Goal: Task Accomplishment & Management: Use online tool/utility

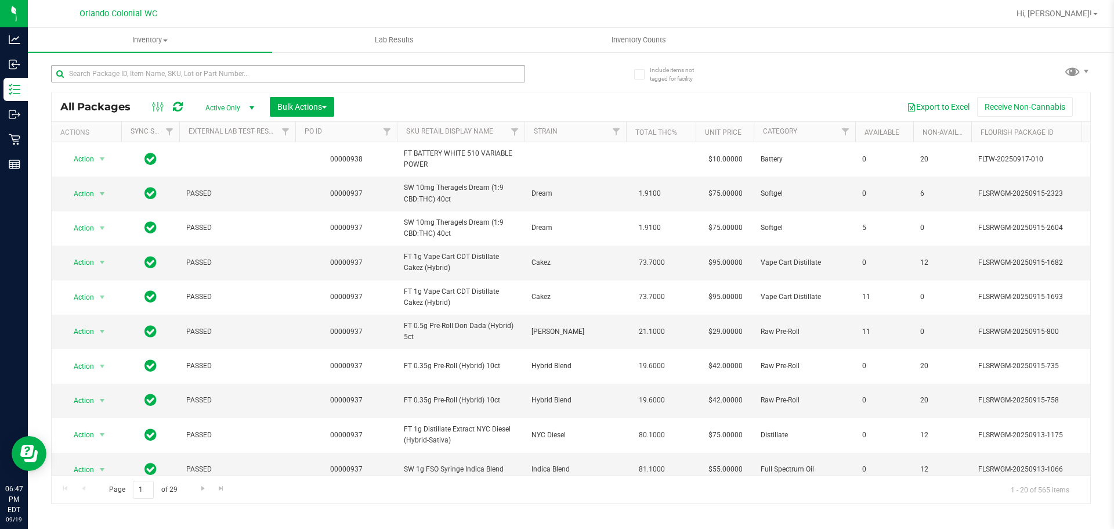
click at [276, 65] on div at bounding box center [311, 73] width 520 height 37
click at [274, 67] on input "text" at bounding box center [288, 73] width 474 height 17
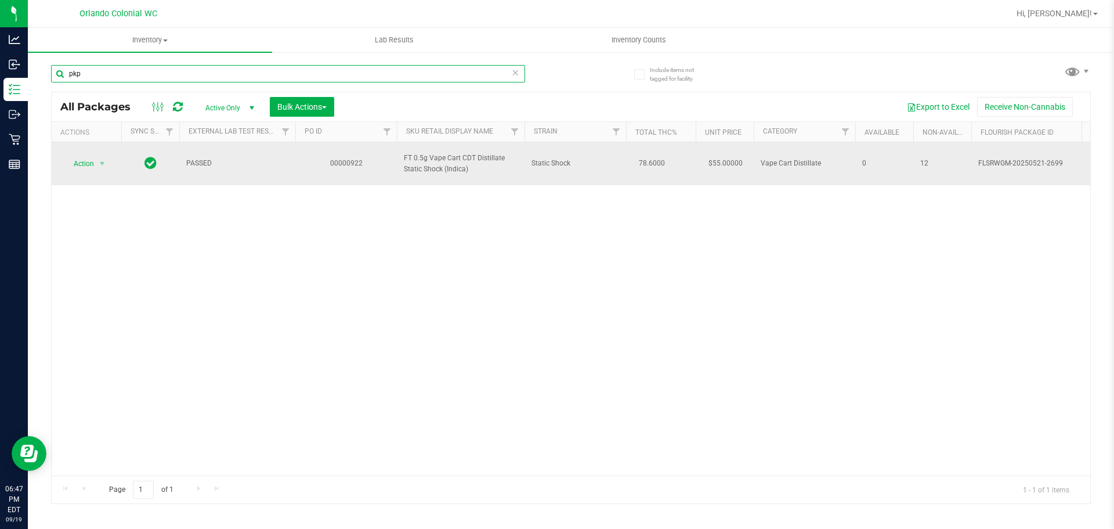
type input "pkp"
click at [80, 154] on td "Action Action Edit attributes Global inventory Locate package Package audit log…" at bounding box center [87, 163] width 70 height 43
click at [81, 161] on span "Action" at bounding box center [78, 163] width 31 height 16
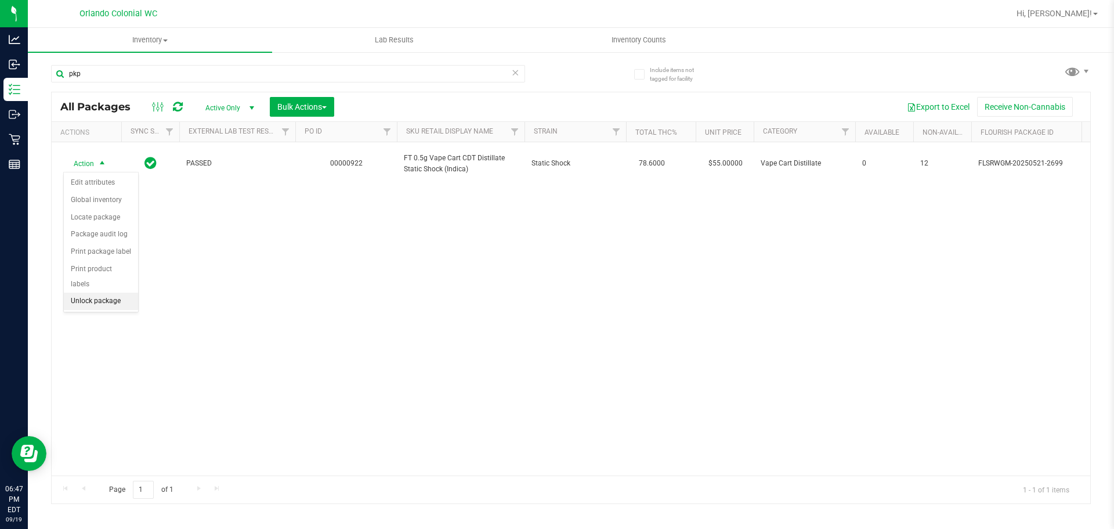
click at [89, 292] on li "Unlock package" at bounding box center [101, 300] width 74 height 17
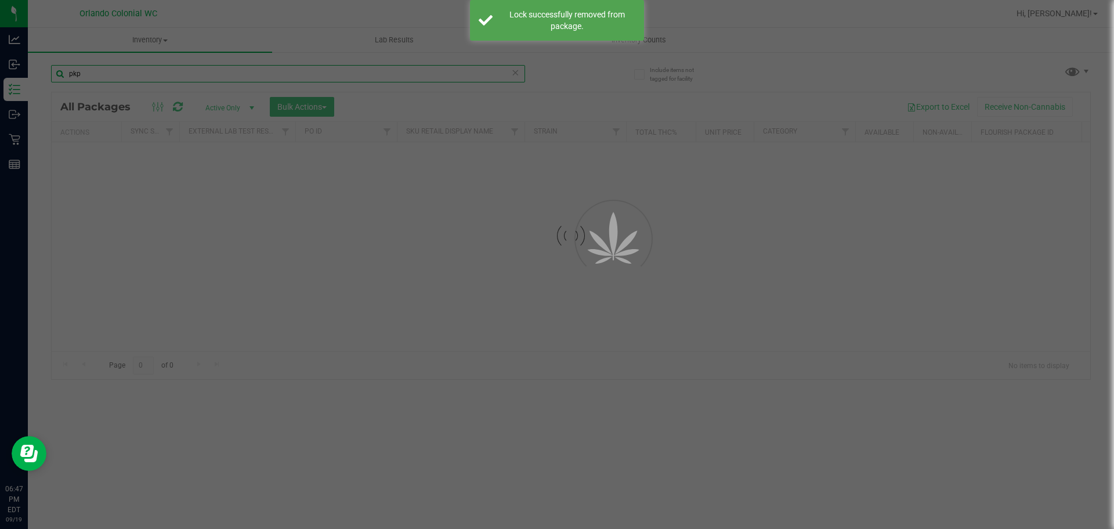
click at [121, 74] on input "pkp" at bounding box center [288, 73] width 474 height 17
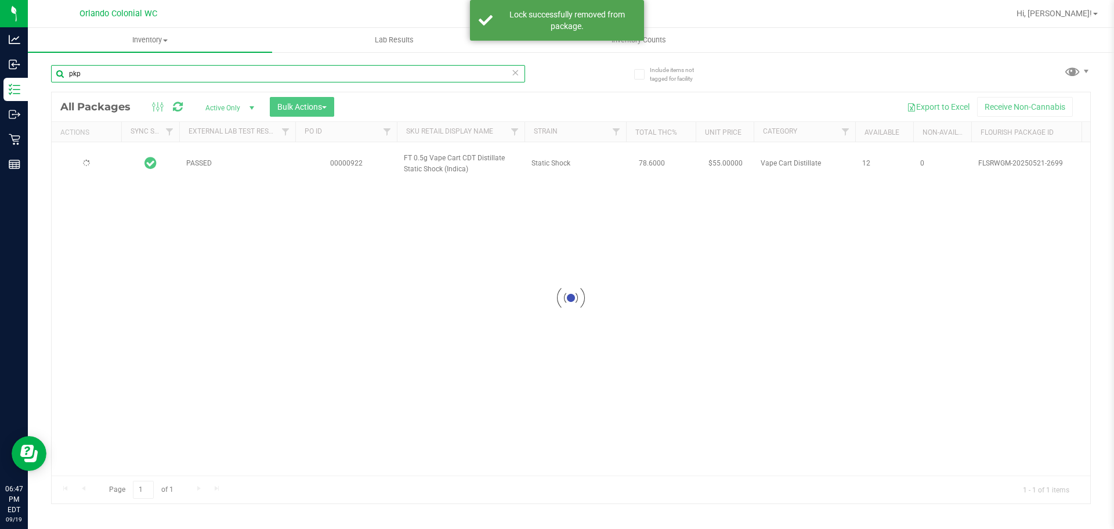
click at [121, 74] on input "pkp" at bounding box center [288, 73] width 474 height 17
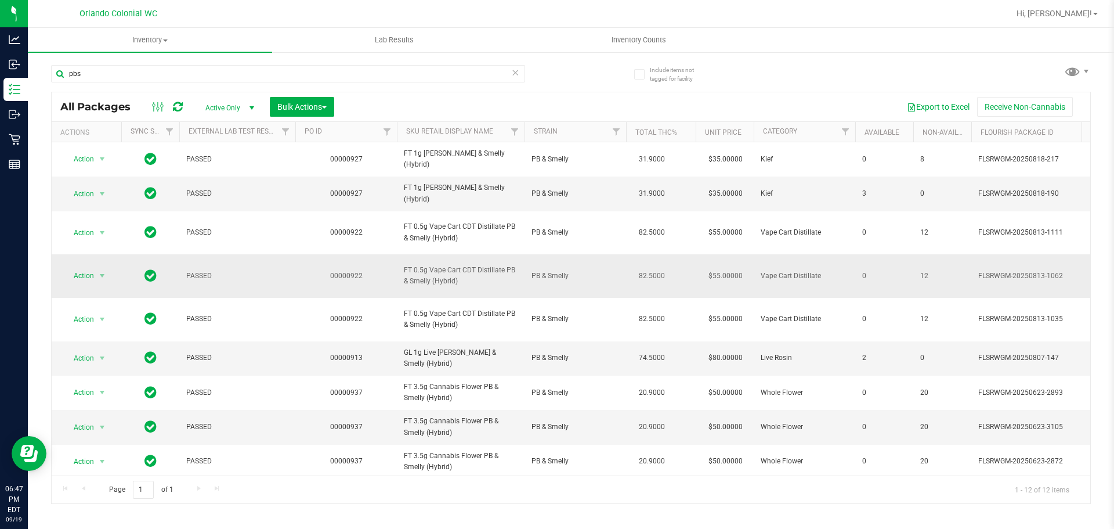
click at [436, 278] on span "FT 0.5g Vape Cart CDT Distillate PB & Smelly (Hybrid)" at bounding box center [461, 276] width 114 height 22
copy tr "FT 0.5g Vape Cart CDT Distillate PB & Smelly (Hybrid)"
click at [407, 85] on div "pbs" at bounding box center [288, 78] width 474 height 27
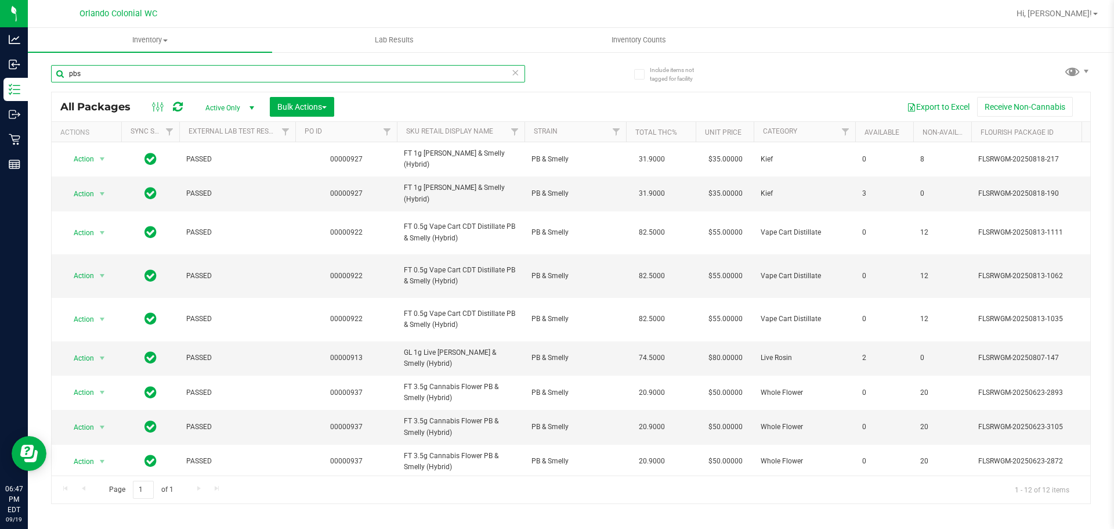
click at [408, 78] on input "pbs" at bounding box center [288, 73] width 474 height 17
paste input "FT 0.5g Vape Cart CDT Distillate PB & Smelly (Hybrid)"
type input "FT 0.5g Vape Cart CDT Distillate PB & Smelly (Hybrid)"
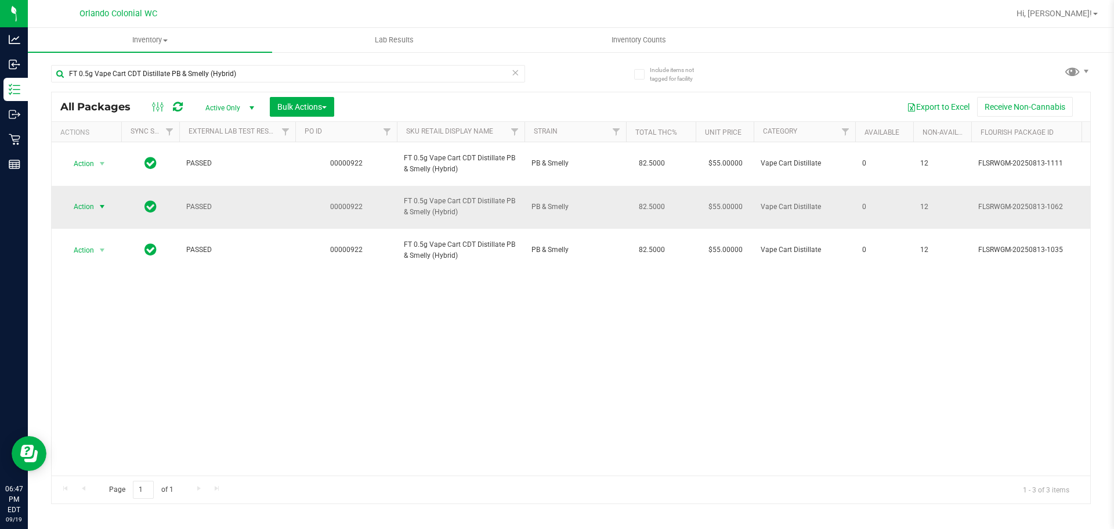
click at [95, 204] on span "select" at bounding box center [102, 206] width 15 height 16
click at [108, 336] on li "Unlock package" at bounding box center [101, 344] width 74 height 17
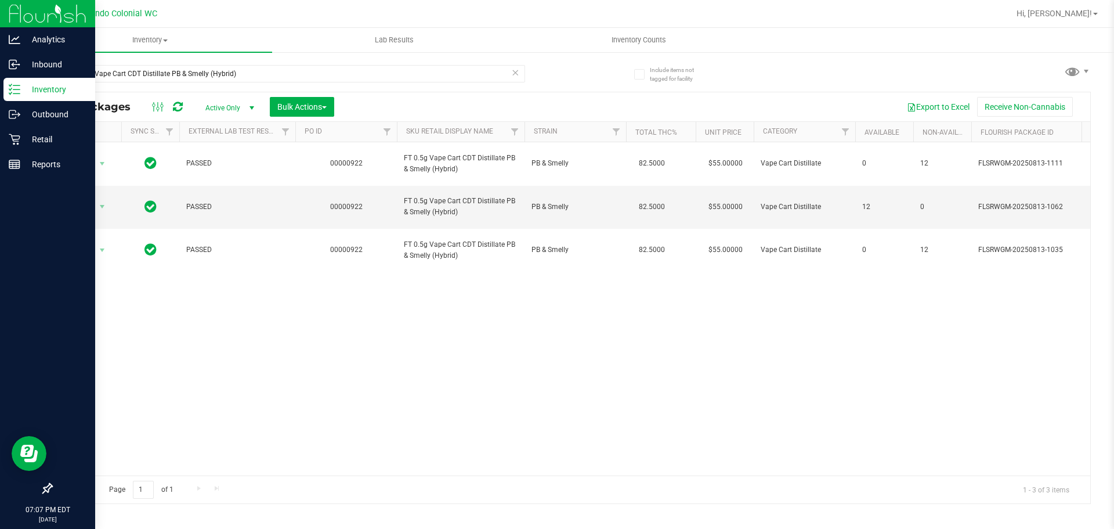
click at [22, 84] on p "Inventory" at bounding box center [55, 89] width 70 height 14
click at [33, 89] on p "Inventory" at bounding box center [55, 89] width 70 height 14
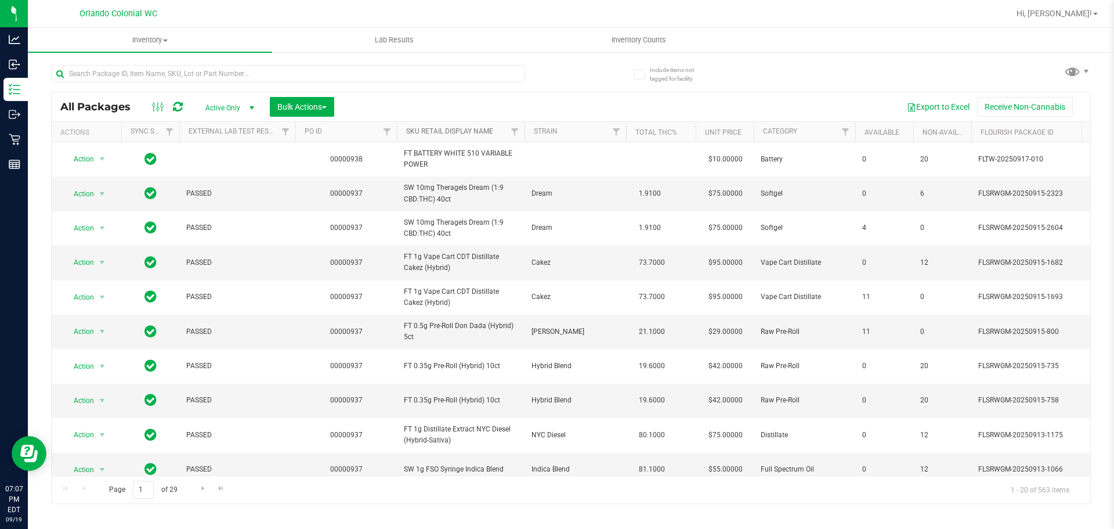
click at [443, 133] on link "SKU Retail Display Name" at bounding box center [449, 131] width 87 height 8
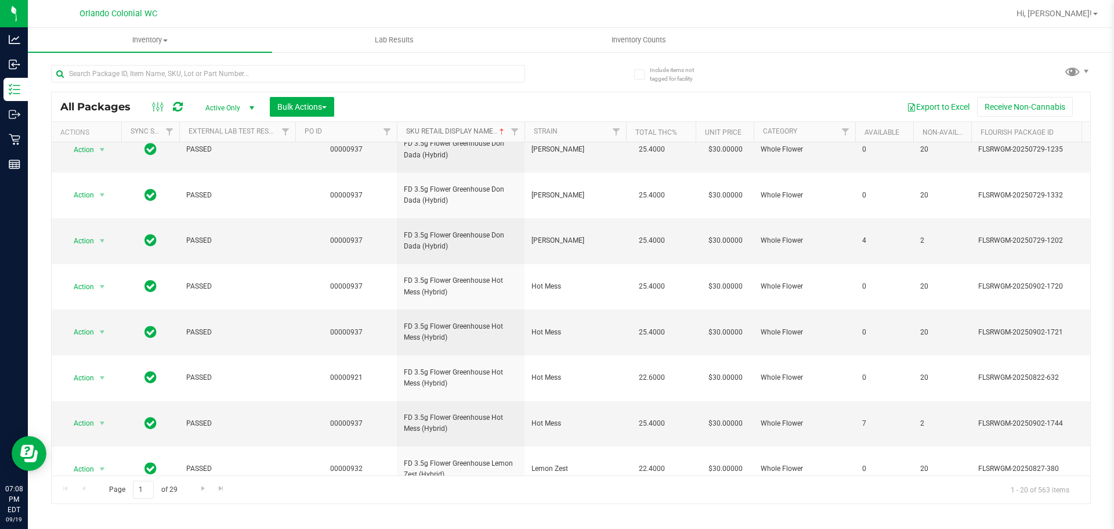
scroll to position [364, 0]
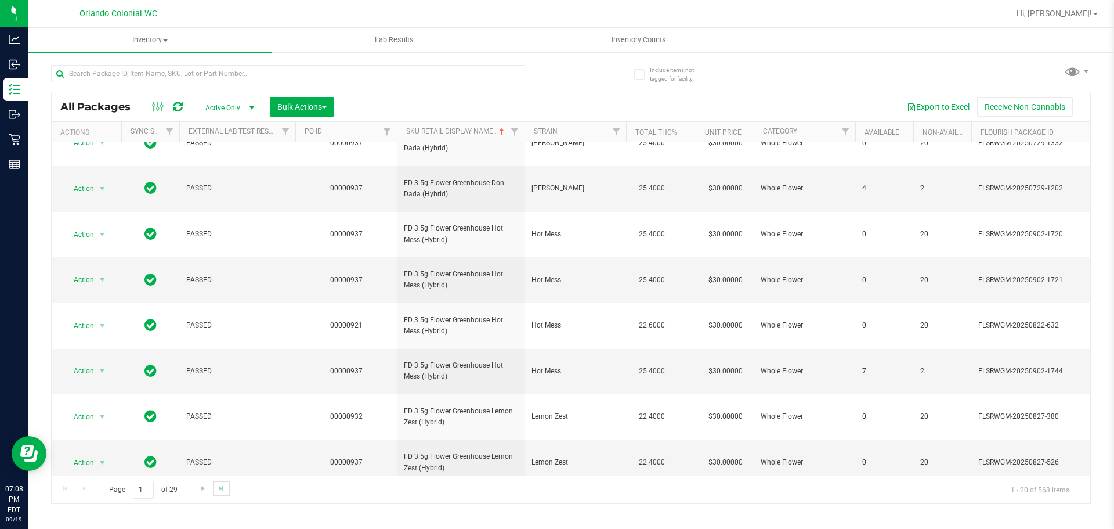
click at [220, 482] on link "Go to the last page" at bounding box center [221, 488] width 17 height 16
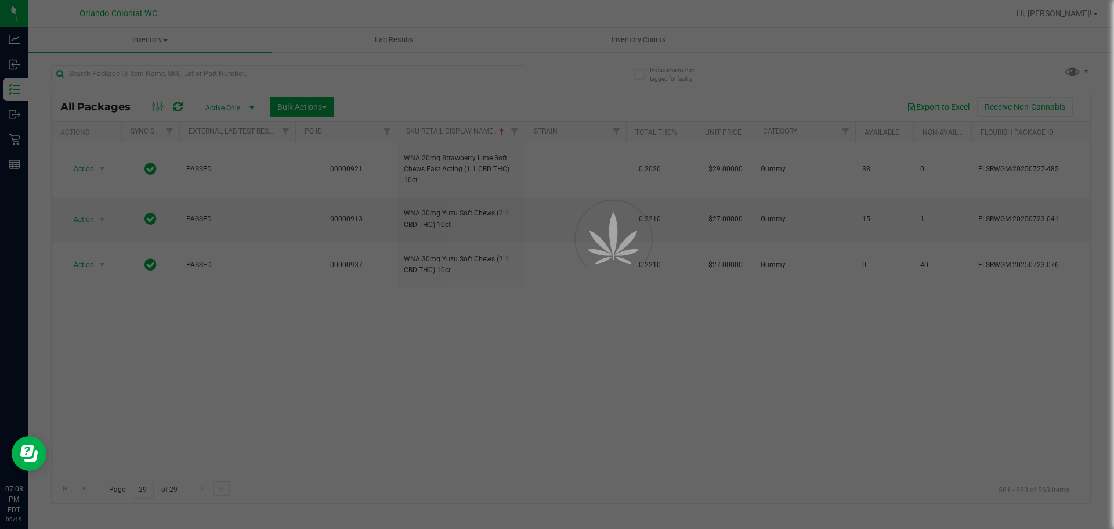
scroll to position [0, 0]
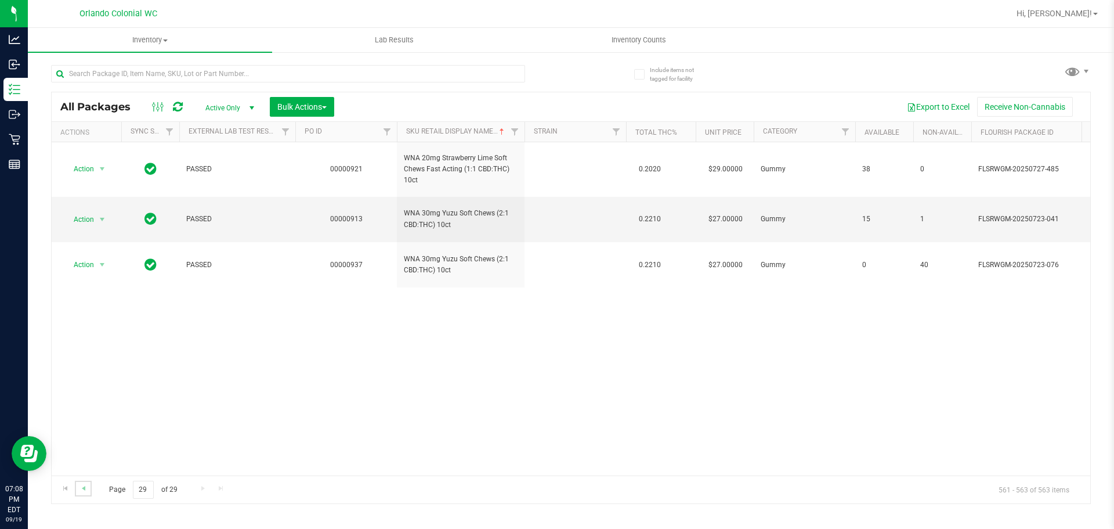
click at [84, 481] on link "Go to the previous page" at bounding box center [83, 488] width 17 height 16
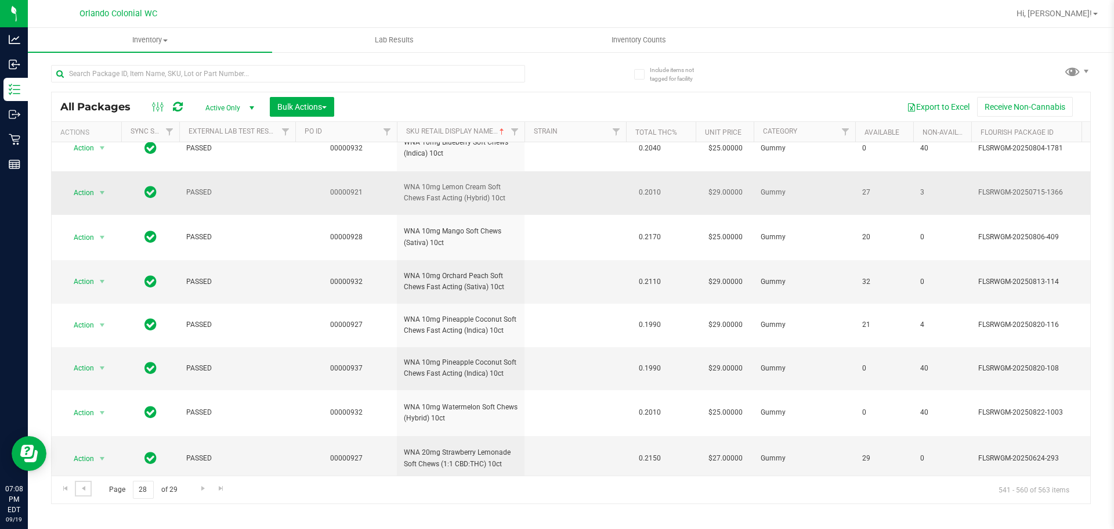
scroll to position [513, 0]
click at [83, 485] on span "Go to the previous page" at bounding box center [83, 487] width 9 height 9
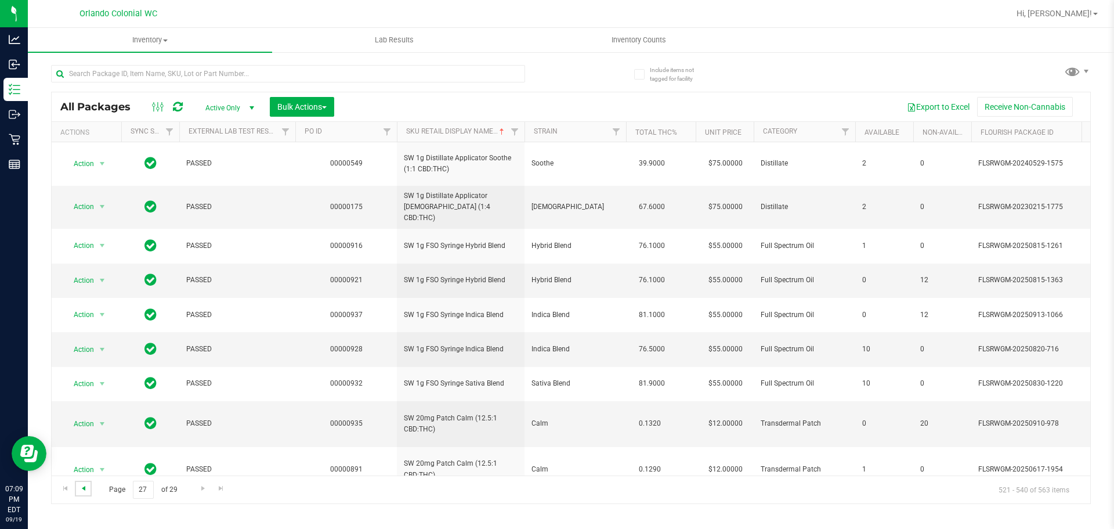
click at [86, 489] on span "Go to the previous page" at bounding box center [83, 487] width 9 height 9
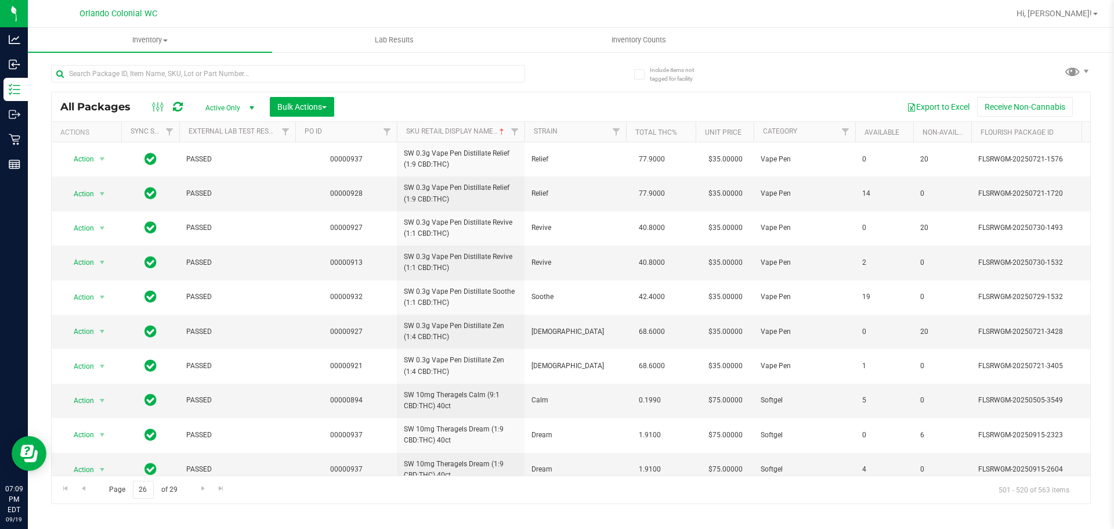
click at [582, 129] on th "Strain" at bounding box center [575, 132] width 102 height 20
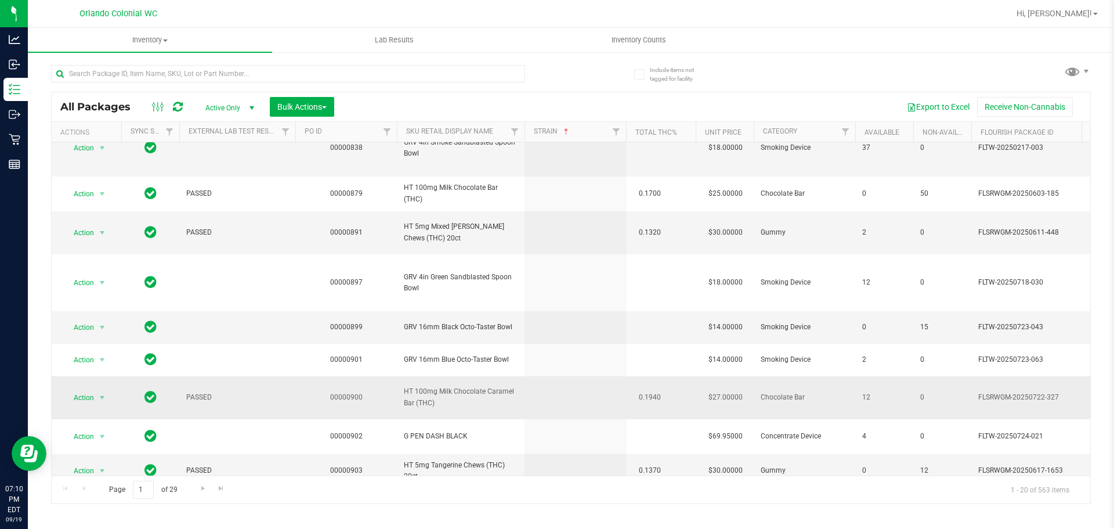
scroll to position [476, 0]
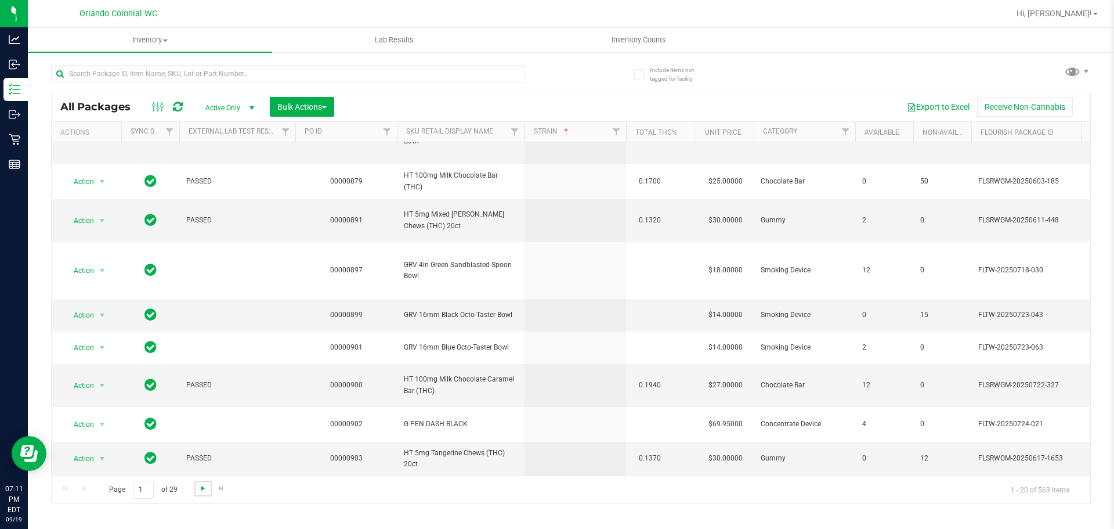
click at [202, 485] on span "Go to the next page" at bounding box center [202, 487] width 9 height 9
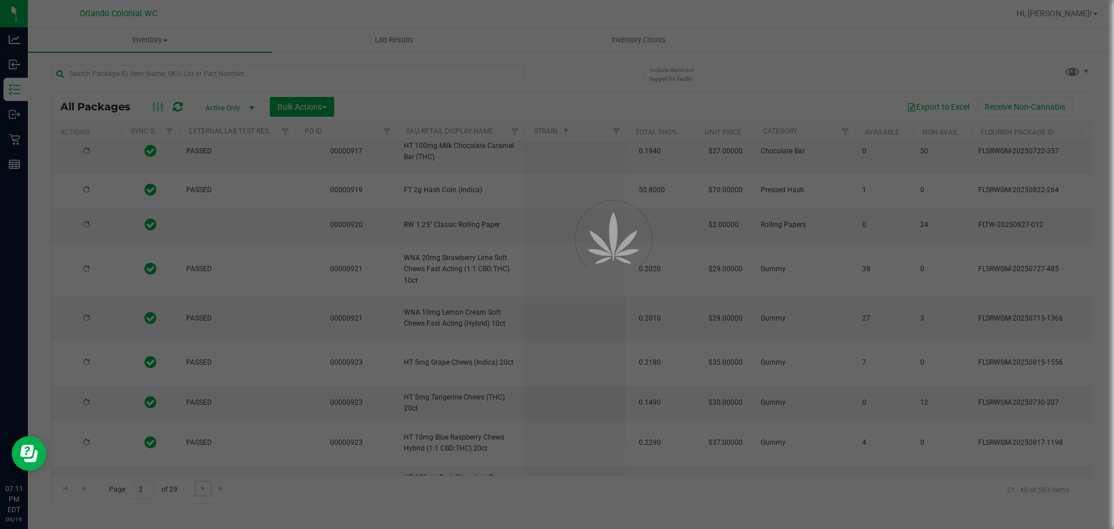
type input "2025-12-23"
type input "2026-07-16"
type input "2026-01-18"
type input "2025-12-23"
type input "2026-01-18"
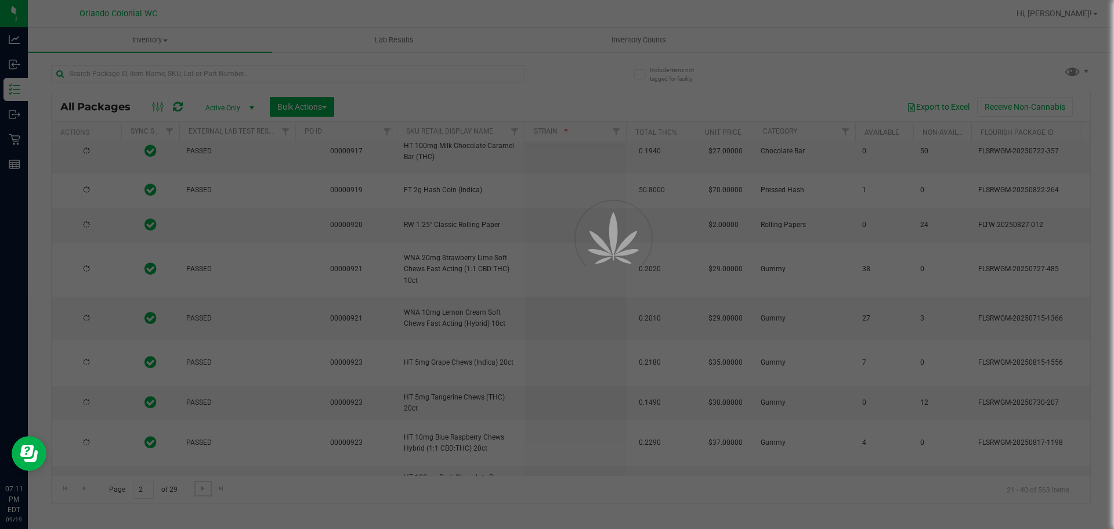
type input "2026-07-21"
type input "2026-07-07"
type input "2026-02-17"
type input "2026-01-18"
type input "2026-02-21"
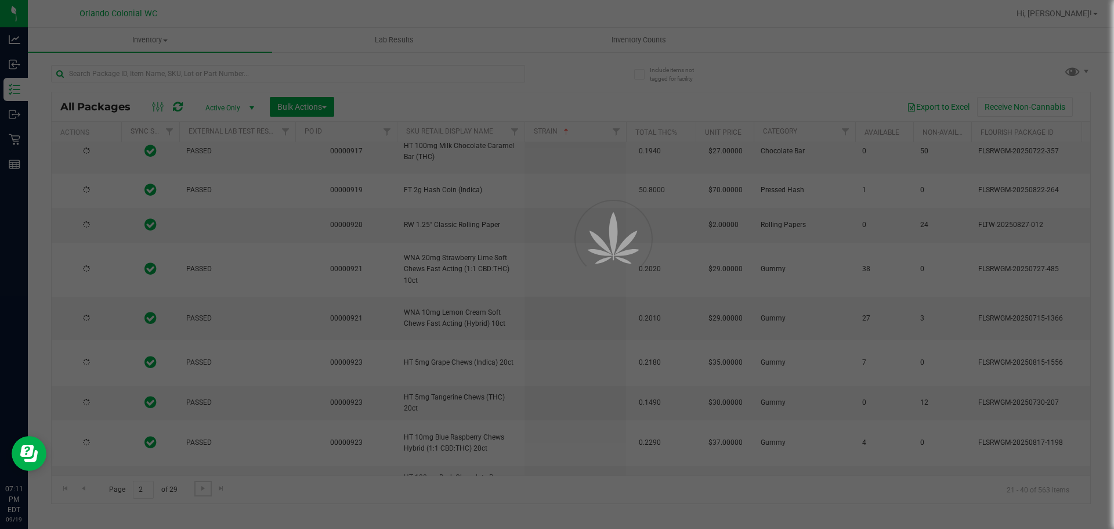
type input "2026-01-26"
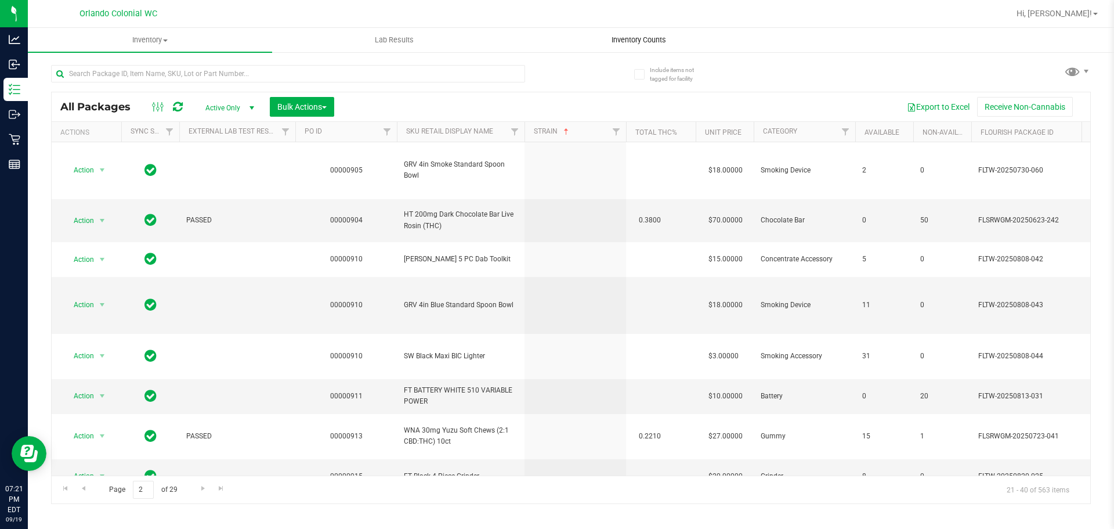
click at [638, 45] on span "Inventory Counts" at bounding box center [639, 40] width 86 height 10
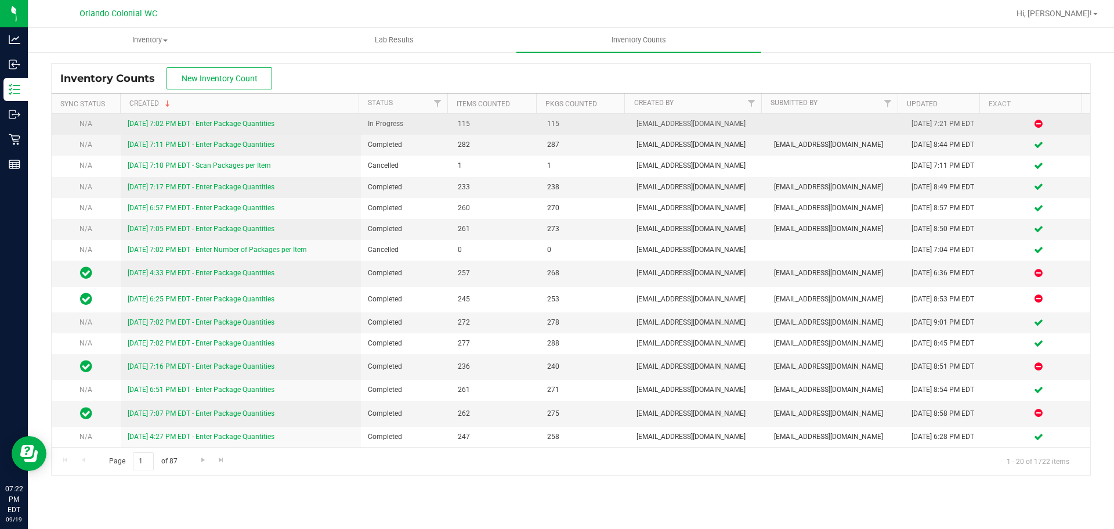
click at [250, 121] on link "9/19/25 7:02 PM EDT - Enter Package Quantities" at bounding box center [201, 124] width 147 height 8
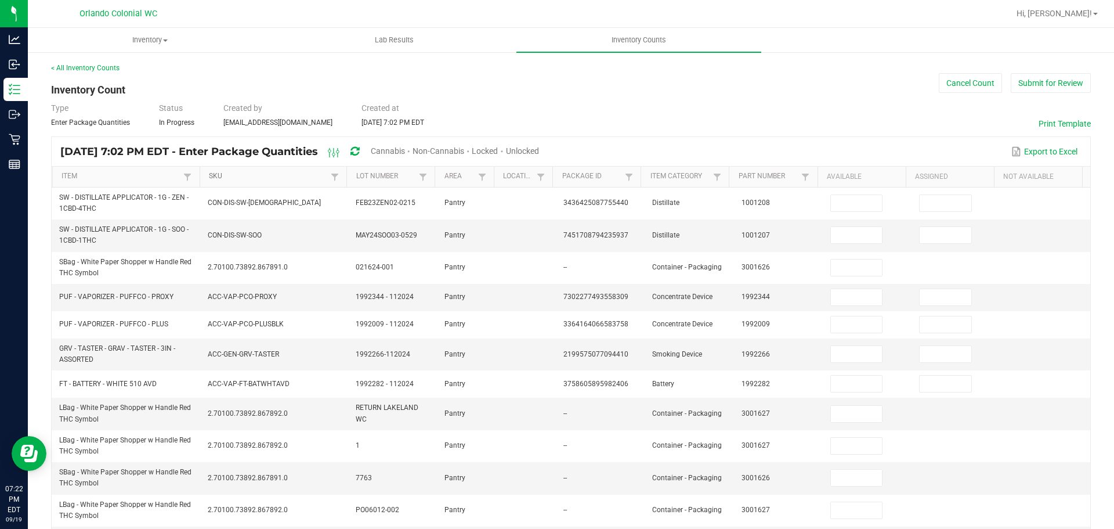
click at [265, 180] on link "SKU" at bounding box center [268, 176] width 119 height 9
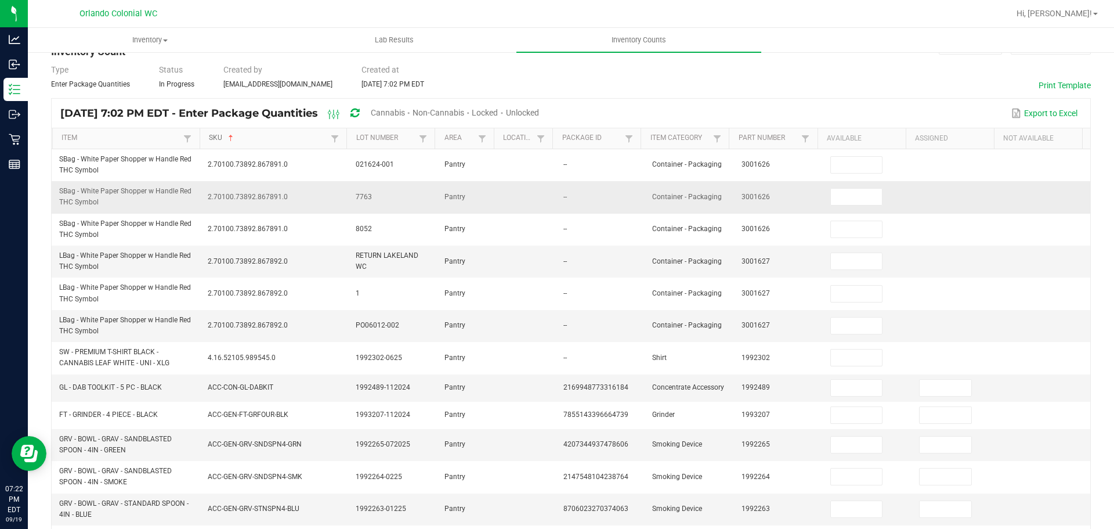
scroll to position [58, 0]
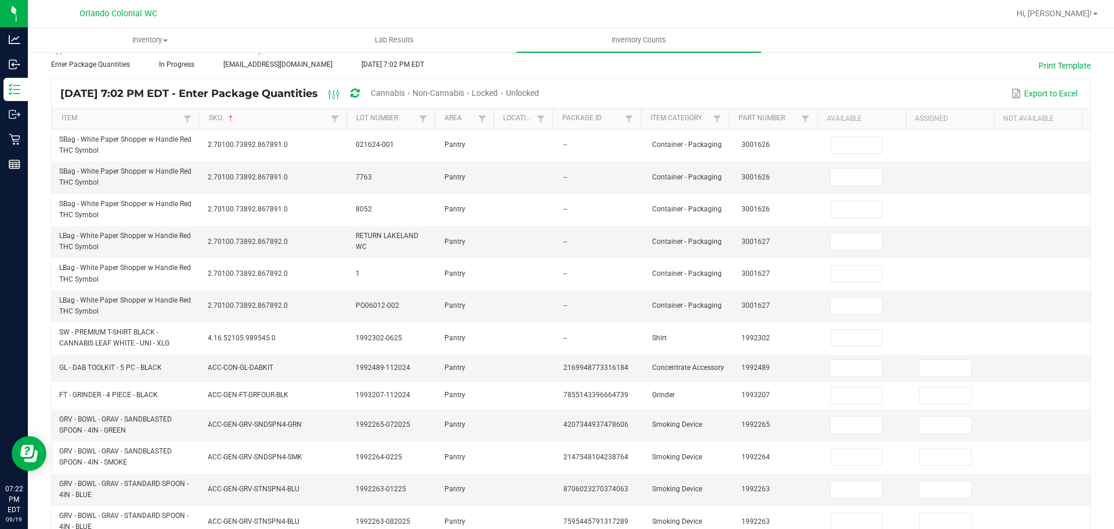
click at [405, 91] on span "Cannabis" at bounding box center [388, 92] width 34 height 9
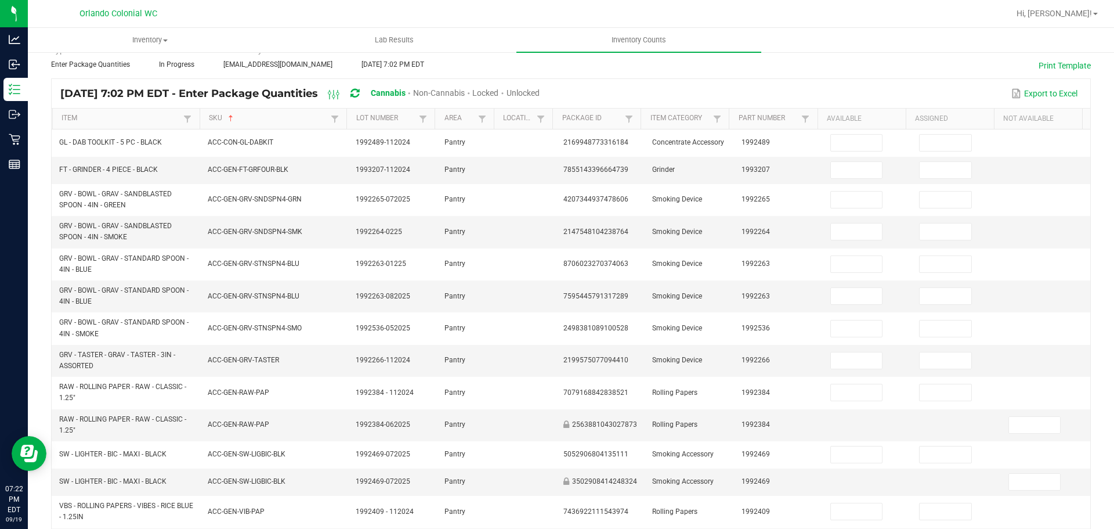
click at [540, 92] on span "Unlocked" at bounding box center [523, 92] width 33 height 9
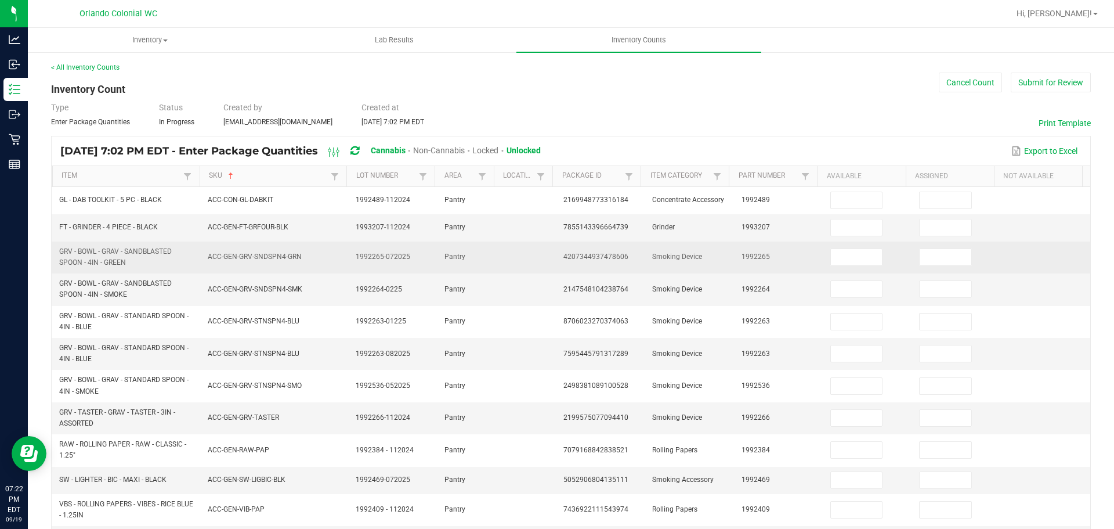
scroll to position [0, 0]
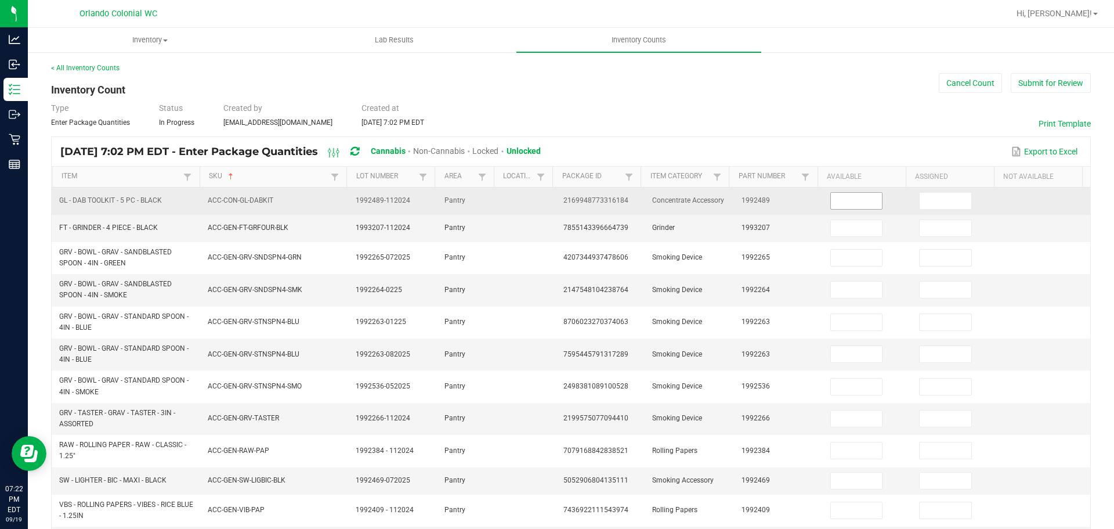
click at [833, 195] on input at bounding box center [857, 201] width 52 height 16
type input "5"
type input "0"
type input "8"
type input "0"
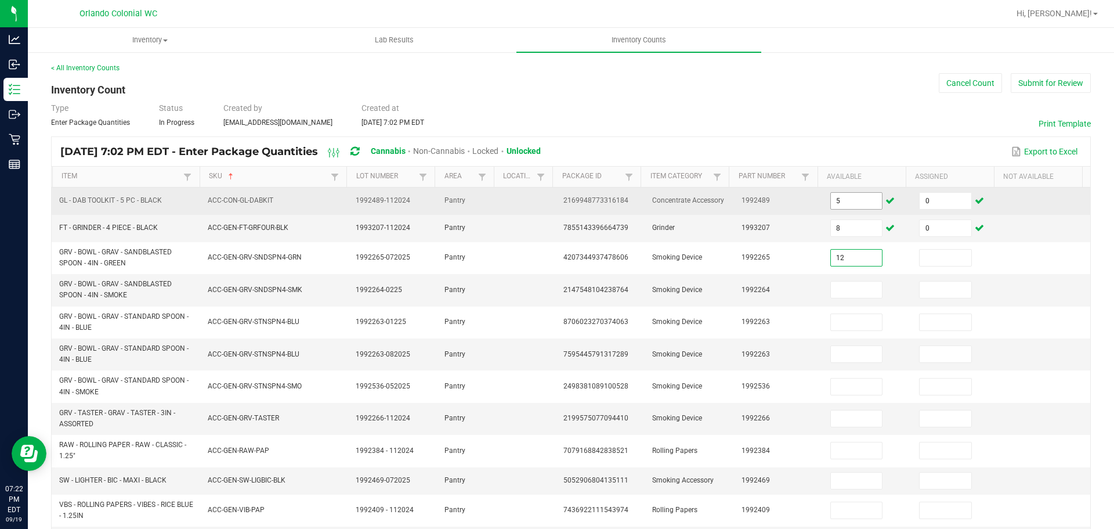
type input "12"
type input "0"
type input "37"
type input "0"
type input "2"
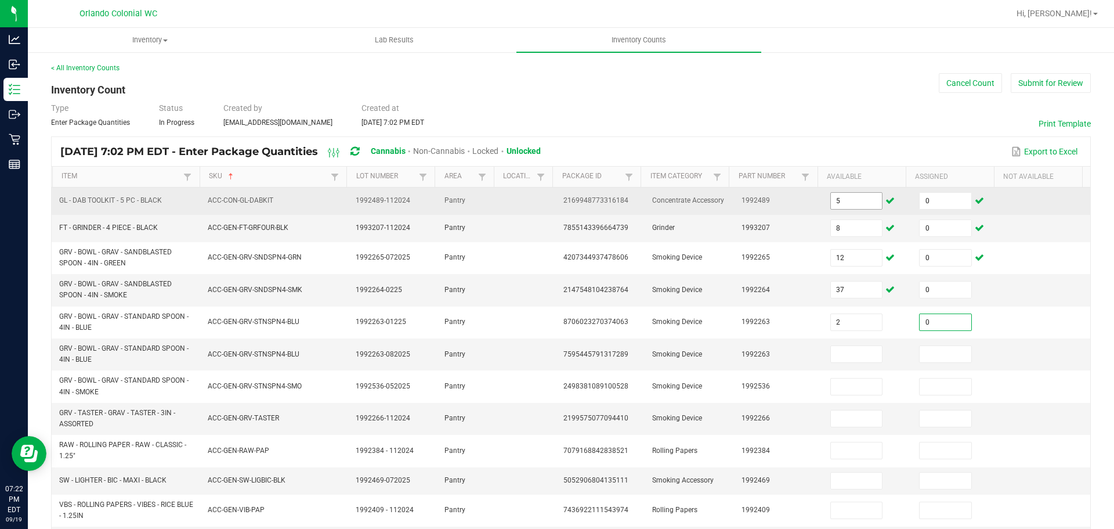
type input "0"
type input "1"
type input "0"
type input "11"
type input "0"
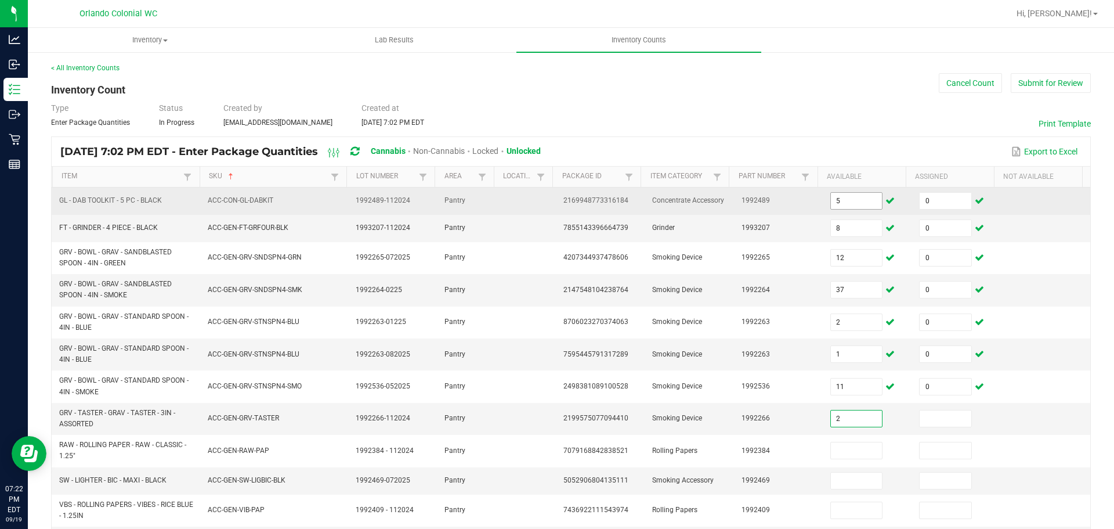
type input "2"
type input "0"
type input "35"
type input "0"
type input "31"
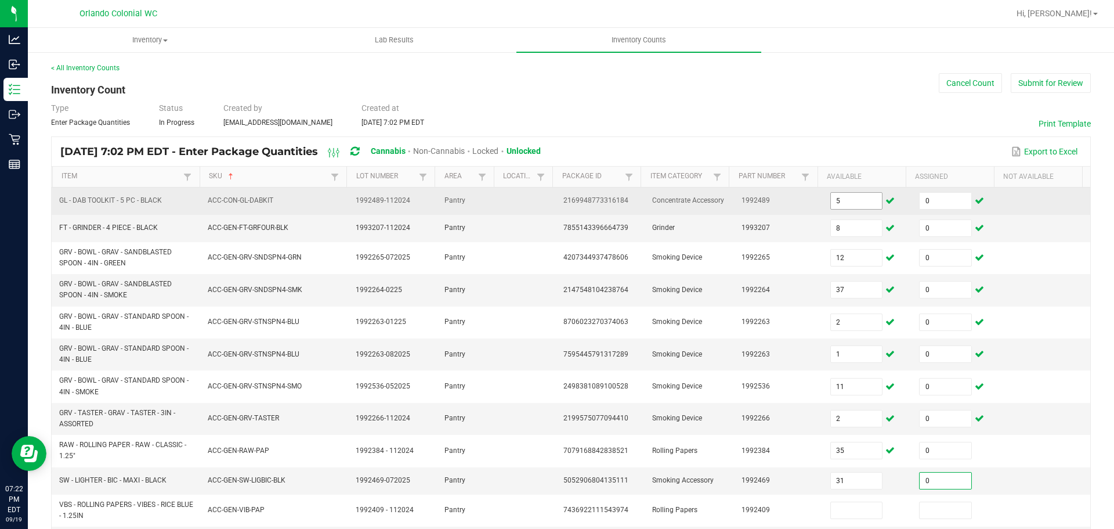
type input "0"
type input "104"
type input "0"
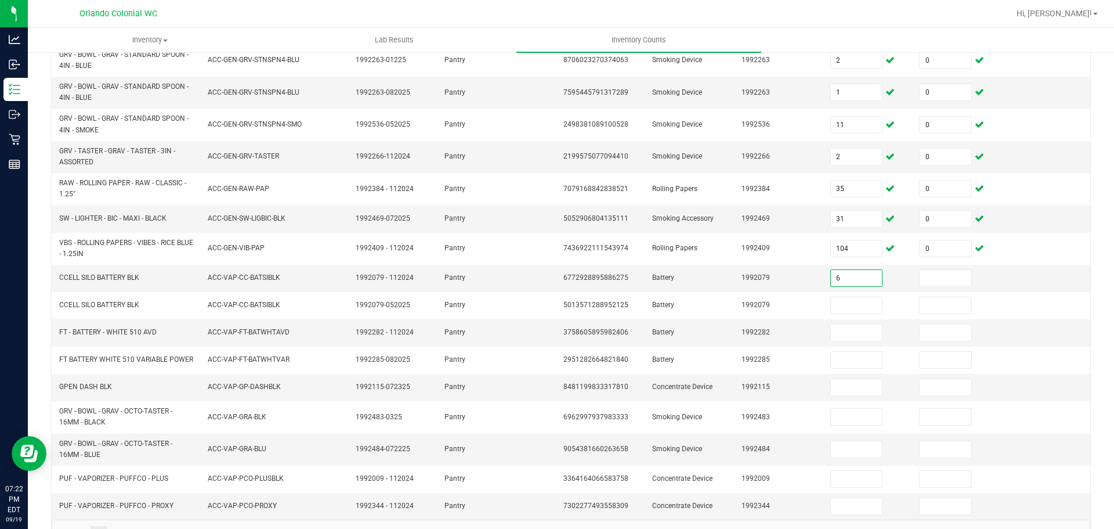
type input "6"
type input "0"
type input "8"
type input "0"
type input "1"
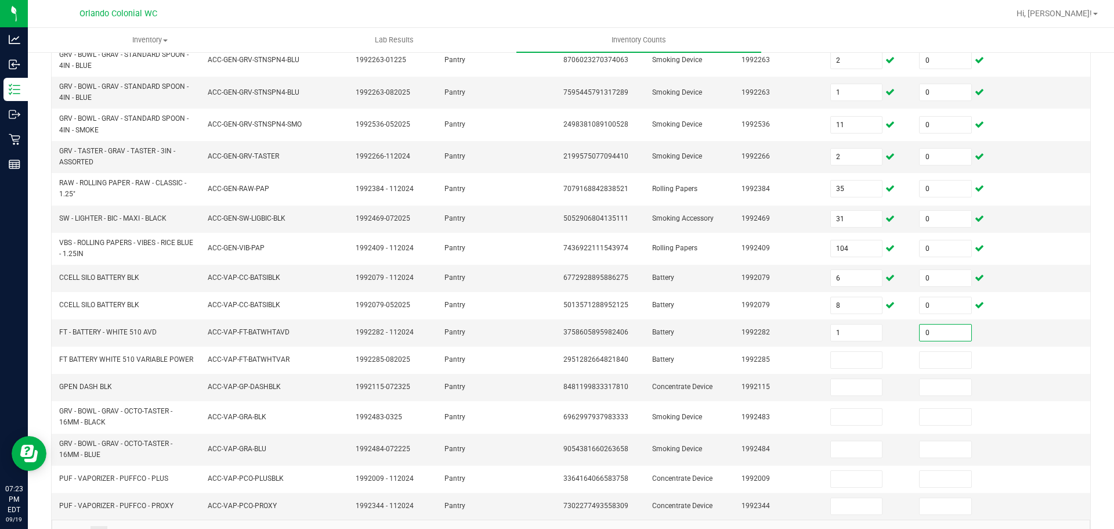
type input "0"
type input "17"
type input "0"
type input "4"
type input "0"
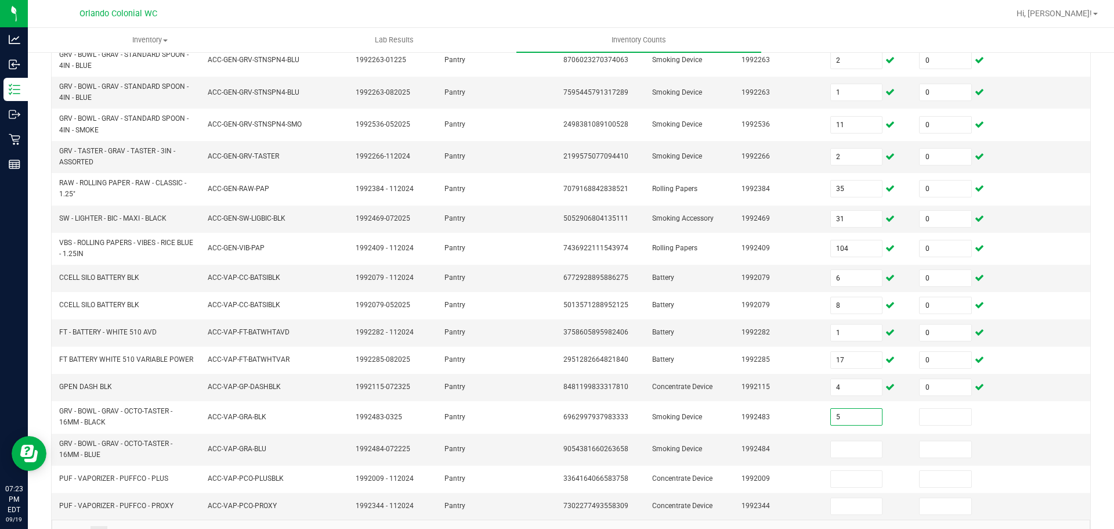
type input "5"
type input "0"
type input "2"
type input "0"
type input "1"
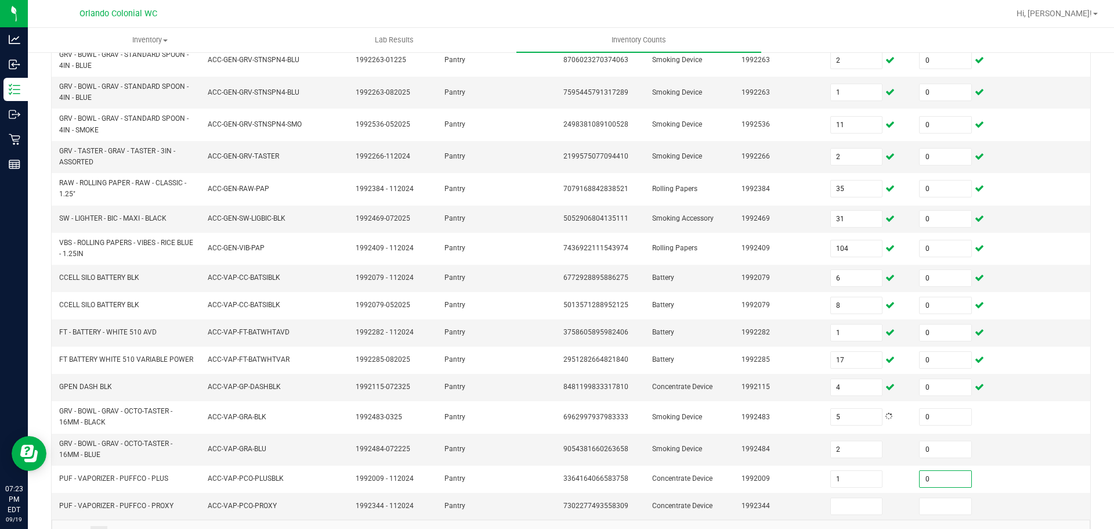
type input "0"
type input "5"
type input "0"
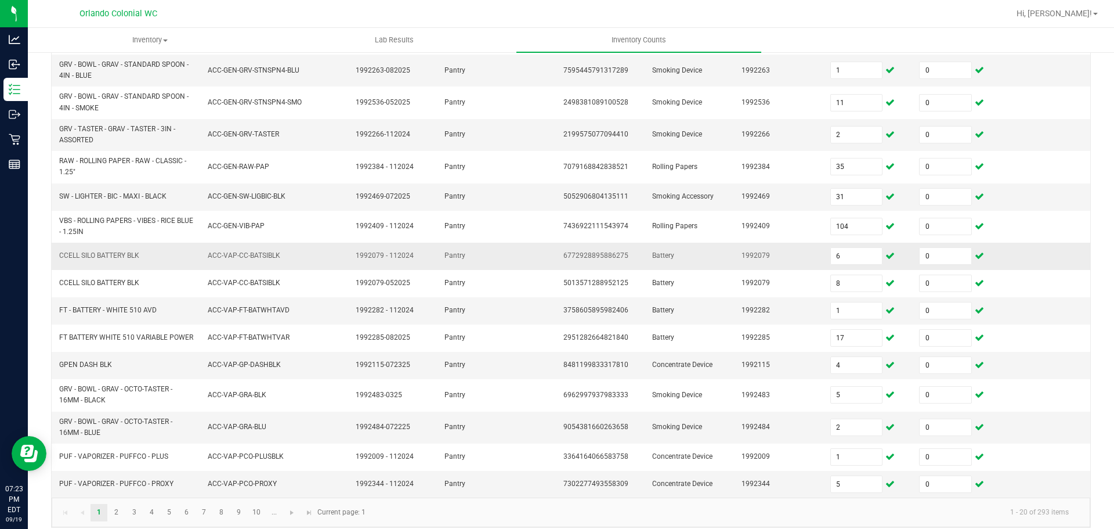
scroll to position [299, 0]
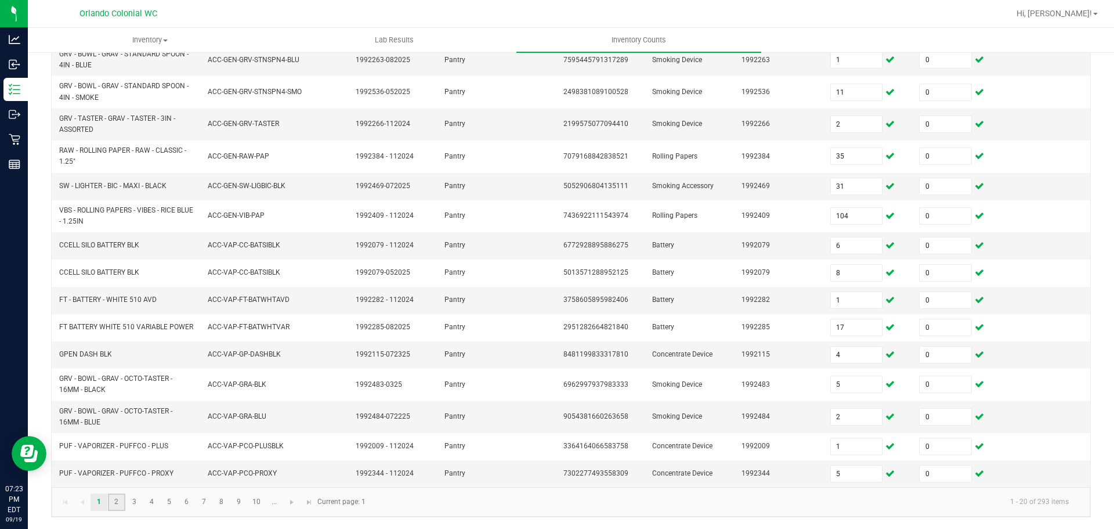
click at [113, 496] on link "2" at bounding box center [116, 501] width 17 height 17
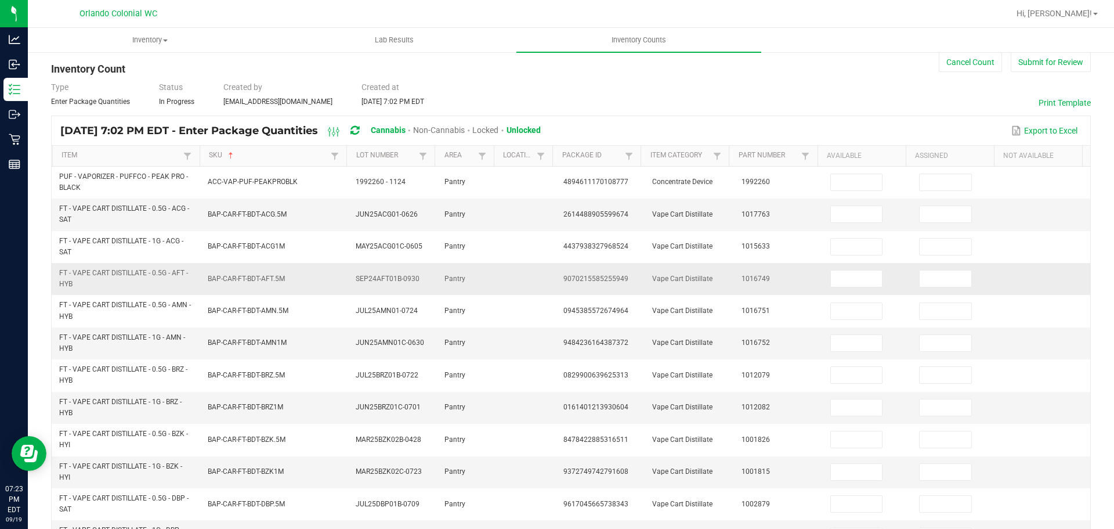
scroll to position [9, 0]
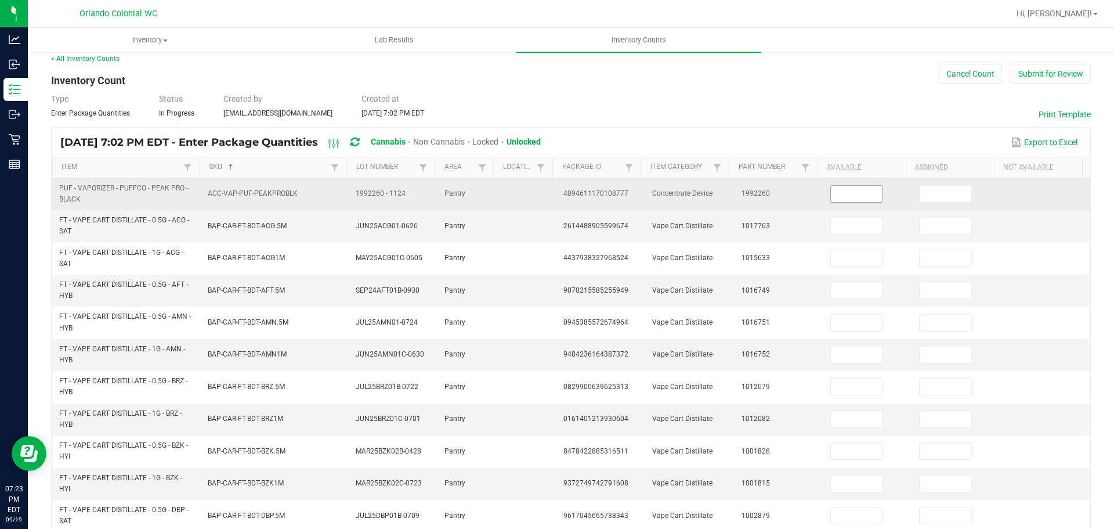
click at [863, 199] on input at bounding box center [857, 194] width 52 height 16
type input "1"
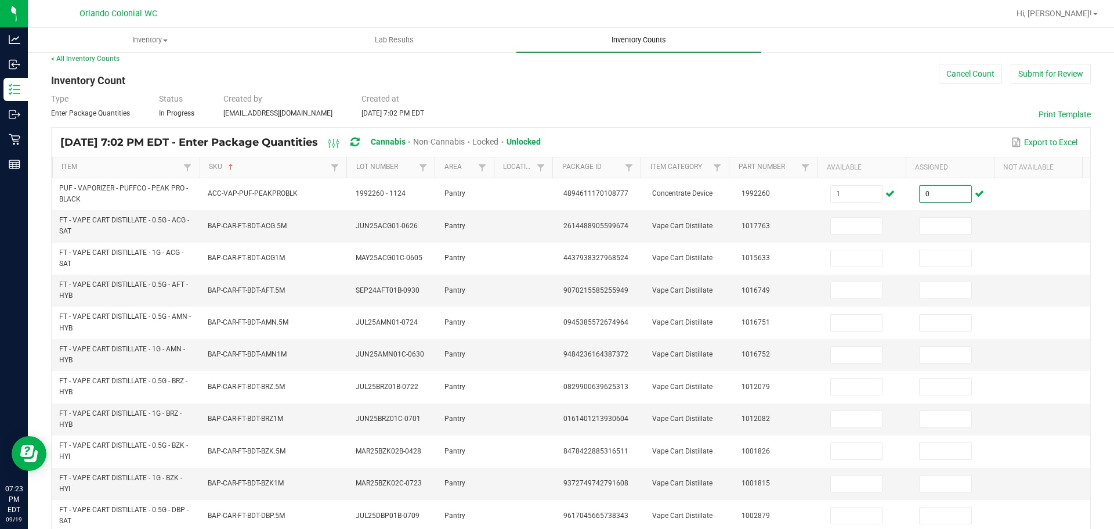
type input "0"
click at [645, 37] on span "Inventory Counts" at bounding box center [639, 40] width 86 height 10
